Goal: Navigation & Orientation: Find specific page/section

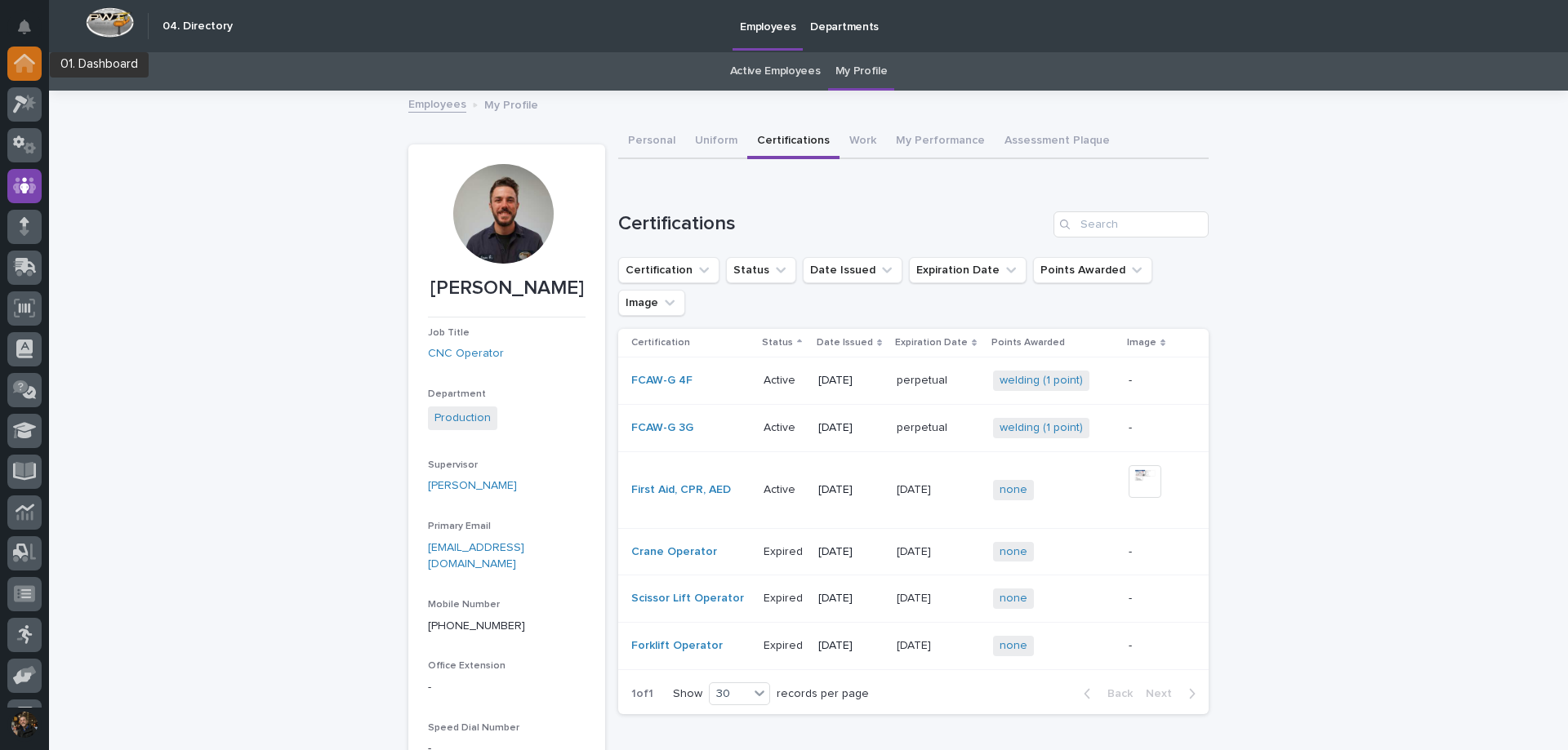
click at [28, 75] on div at bounding box center [25, 64] width 35 height 35
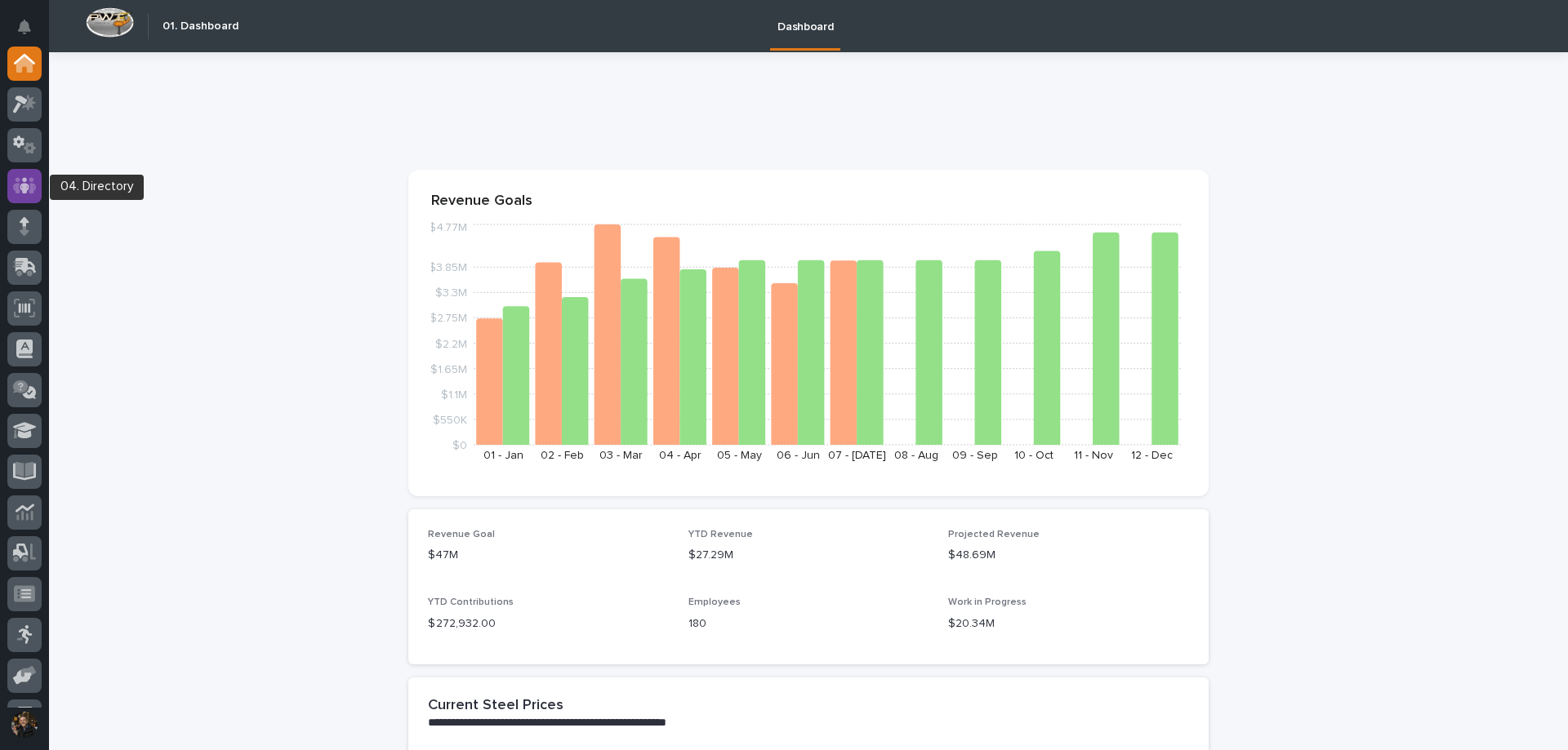
click at [21, 180] on icon at bounding box center [25, 185] width 24 height 19
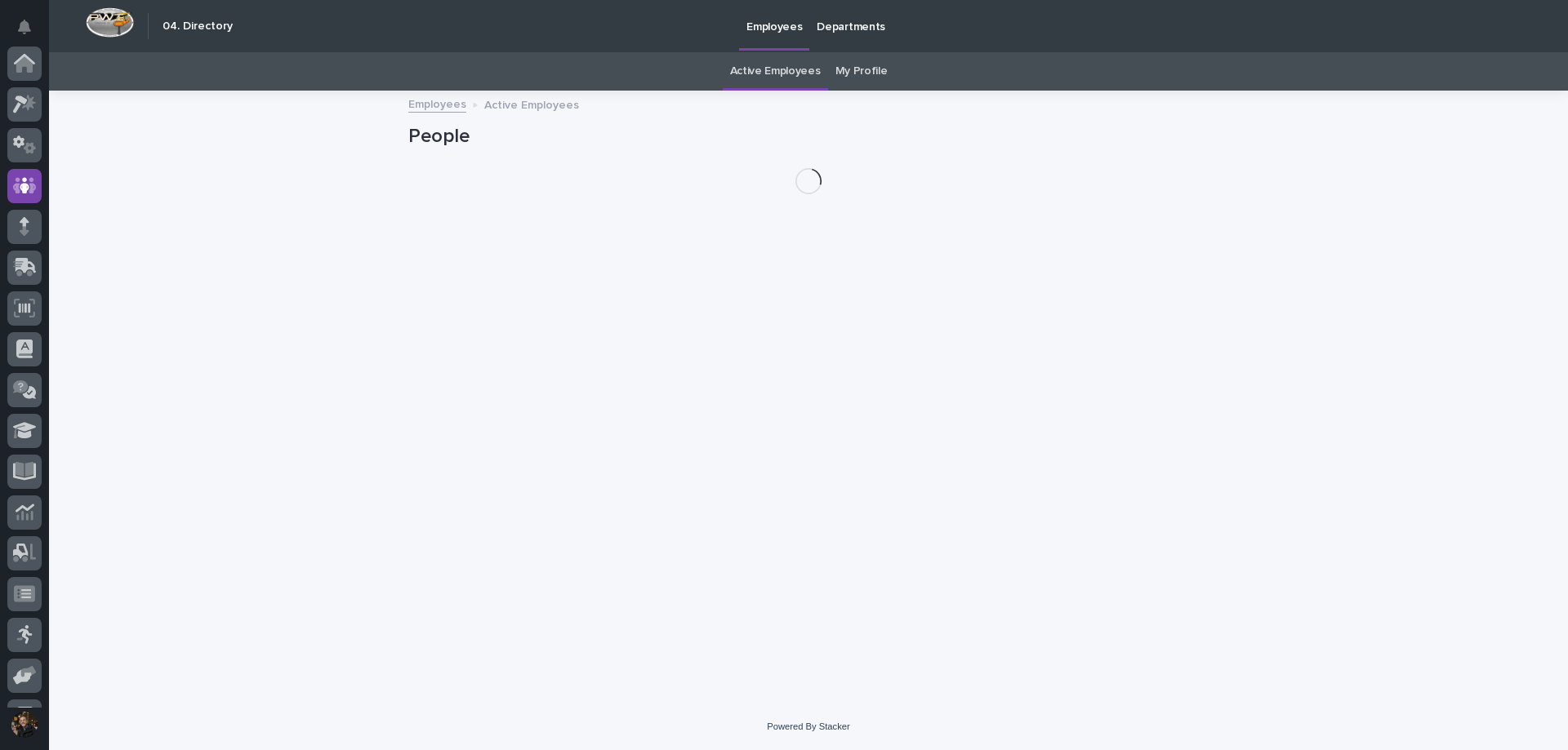
scroll to position [115, 0]
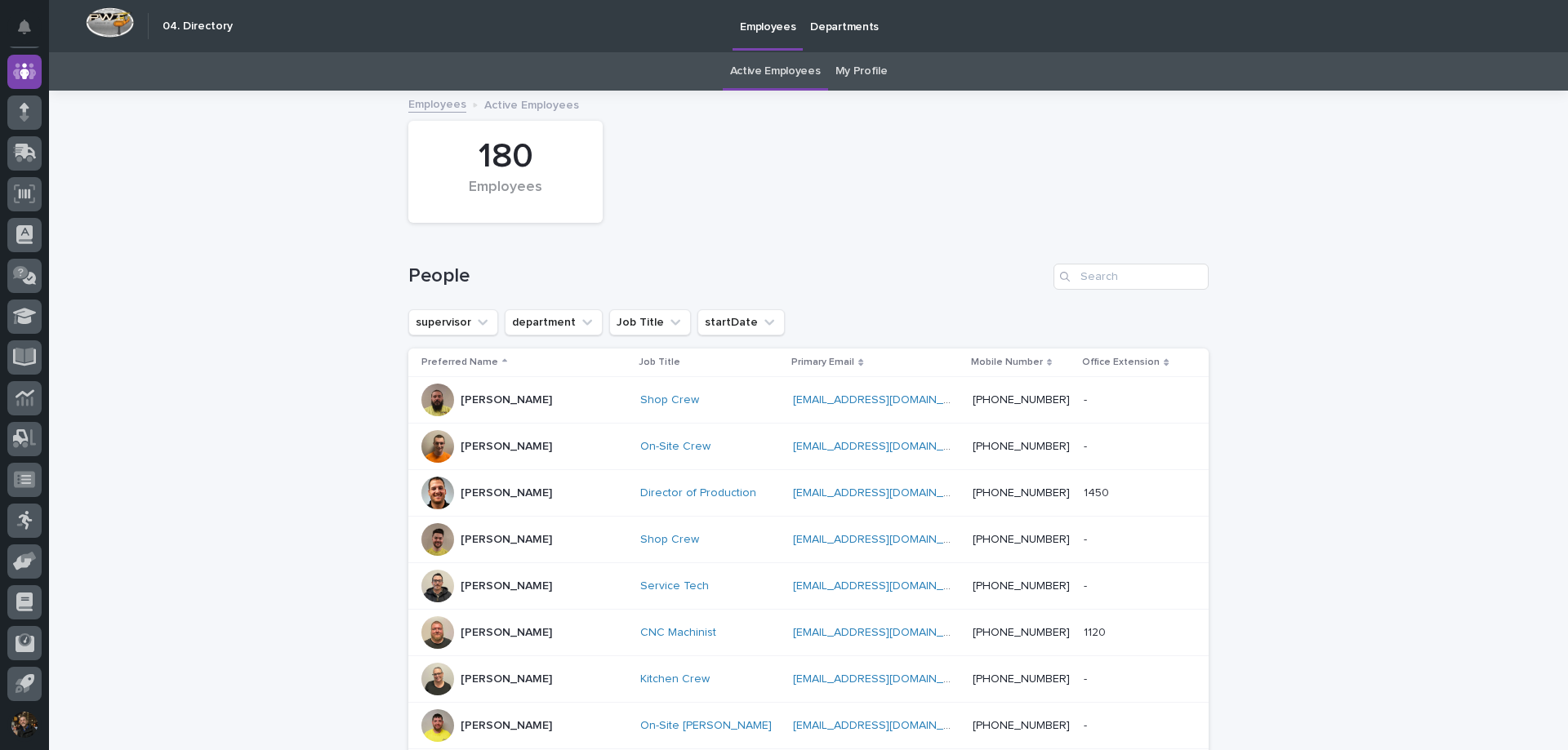
click at [874, 74] on link "My Profile" at bounding box center [861, 71] width 52 height 38
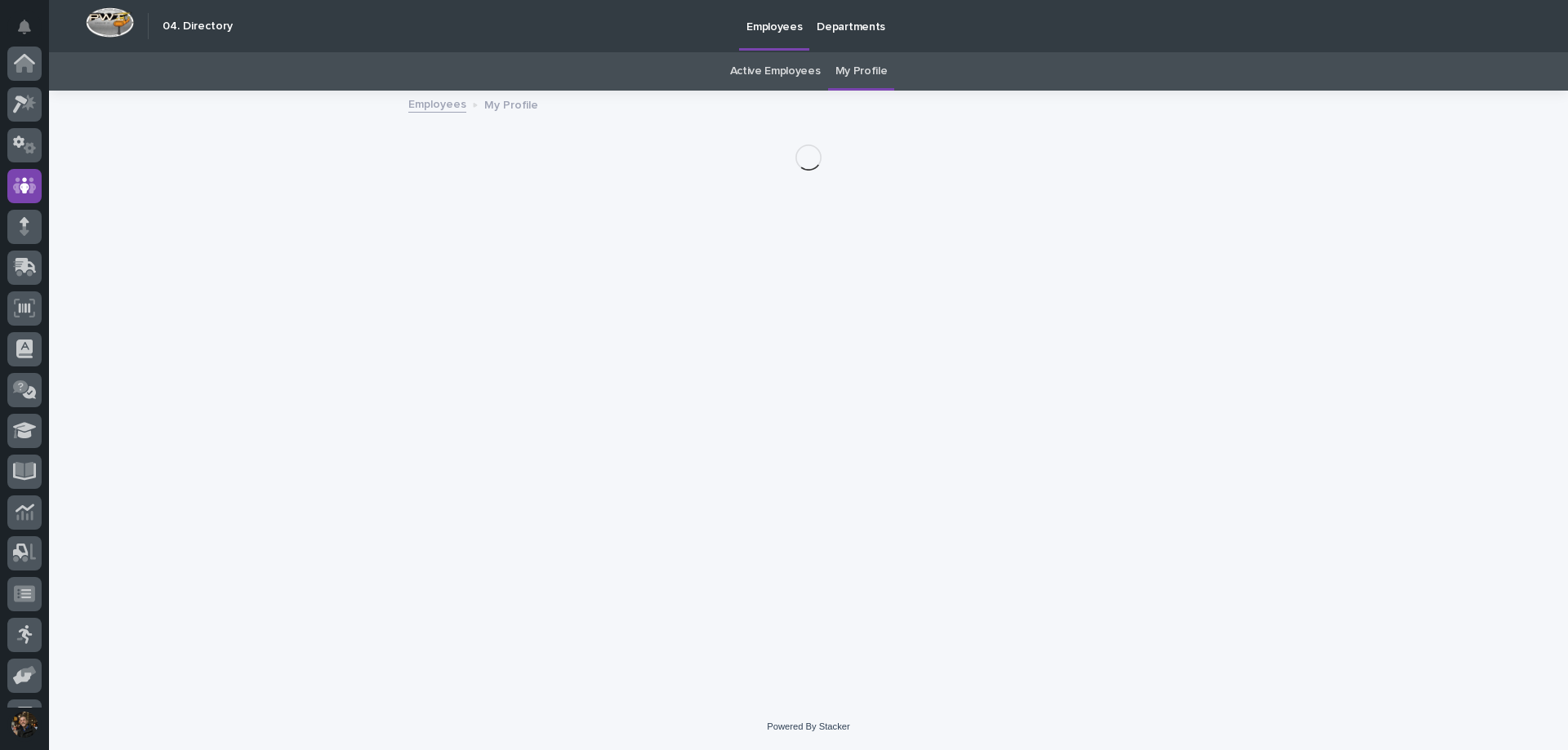
scroll to position [115, 0]
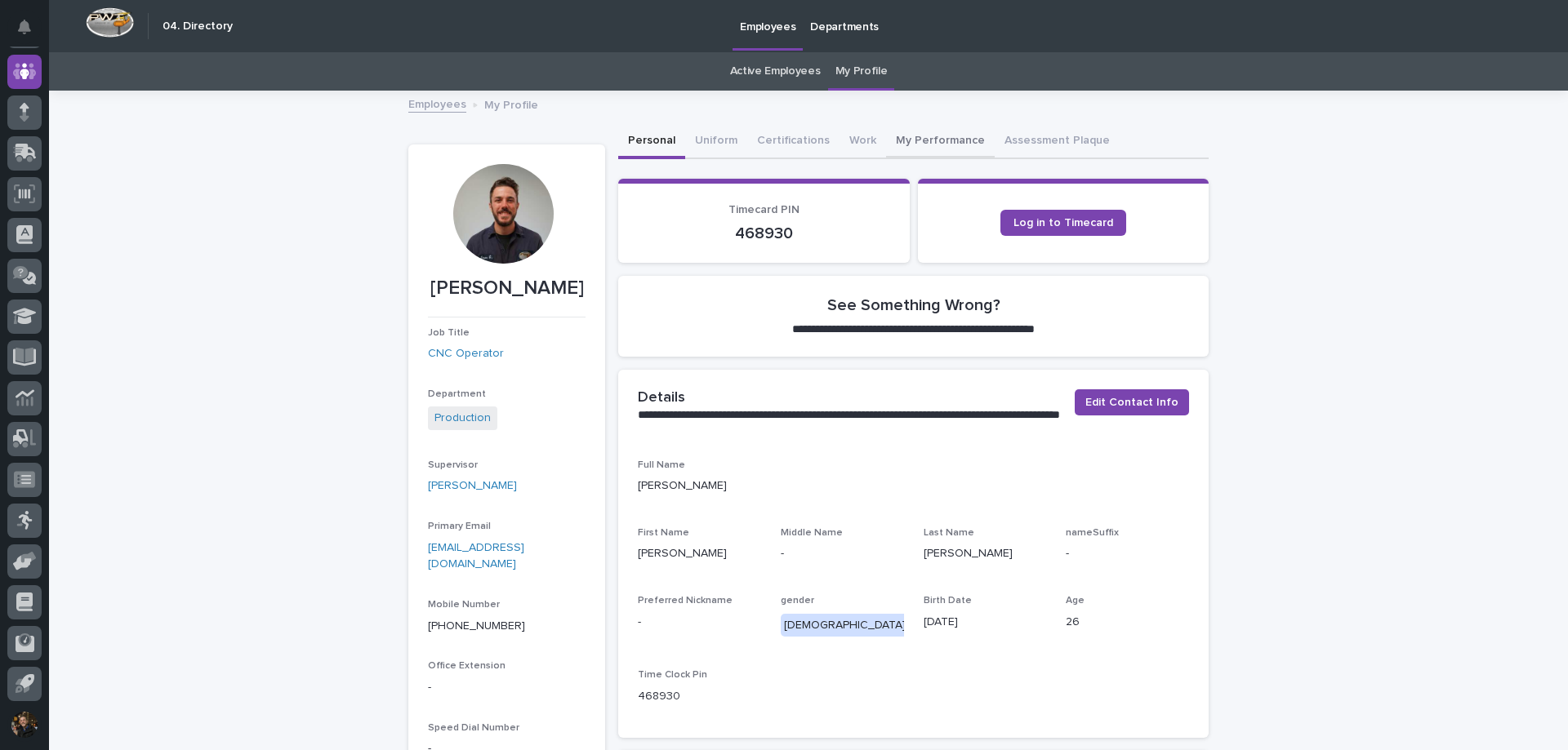
click at [898, 142] on button "My Performance" at bounding box center [940, 142] width 108 height 35
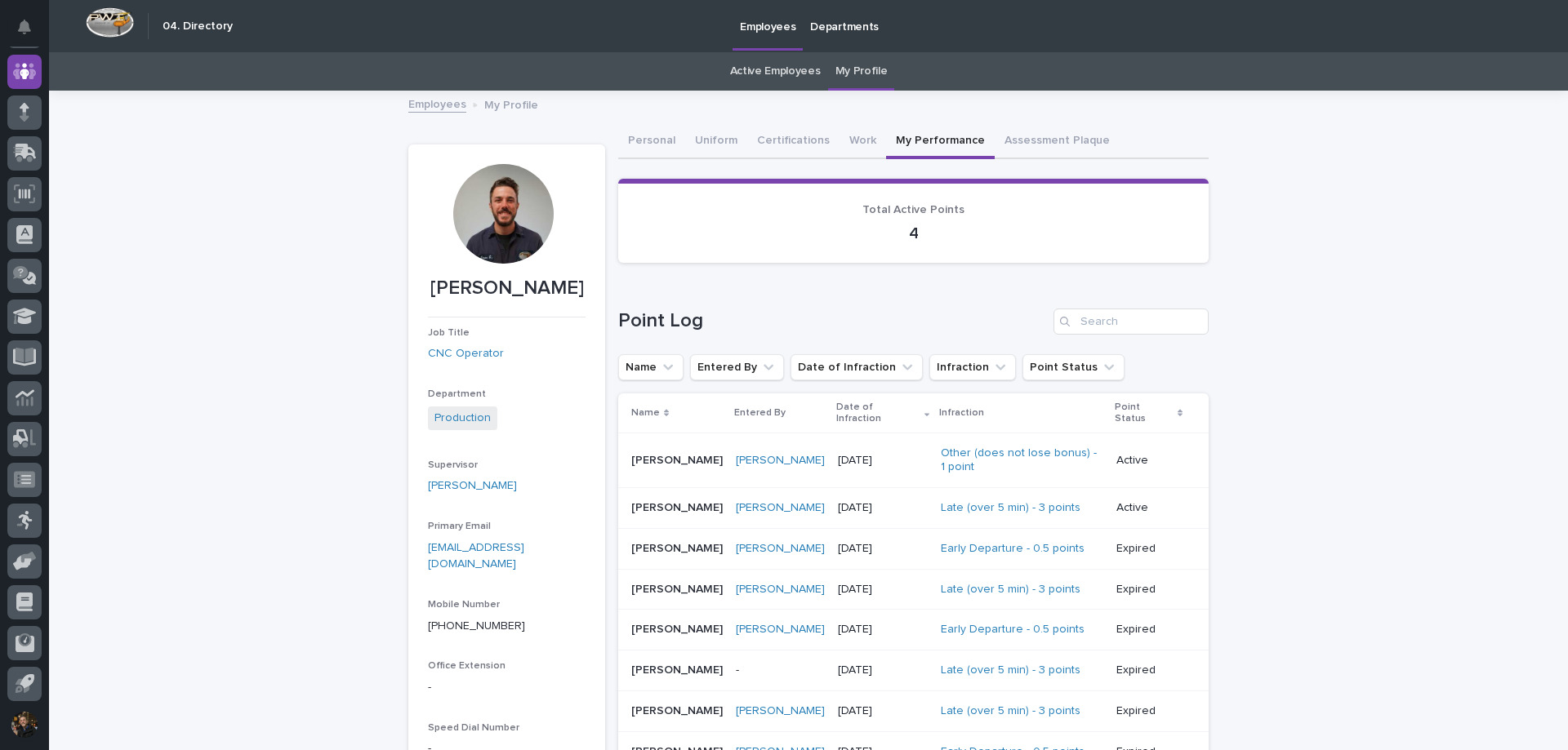
click at [794, 75] on link "Active Employees" at bounding box center [776, 71] width 91 height 38
